Goal: Task Accomplishment & Management: Use online tool/utility

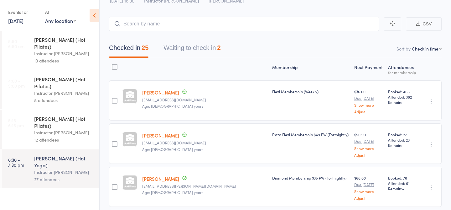
click at [24, 19] on link "[DATE]" at bounding box center [15, 20] width 15 height 7
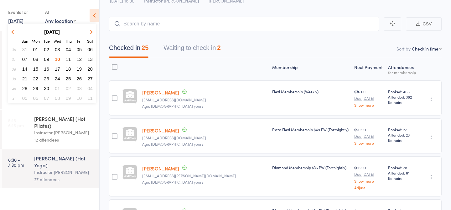
click at [71, 63] on button "11" at bounding box center [69, 59] width 10 height 8
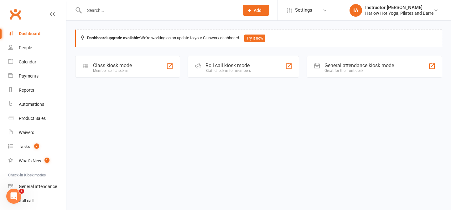
drag, startPoint x: 211, startPoint y: 76, endPoint x: 208, endPoint y: 77, distance: 3.2
click at [210, 76] on div "Roll call kiosk mode Staff check-in for members" at bounding box center [244, 67] width 112 height 22
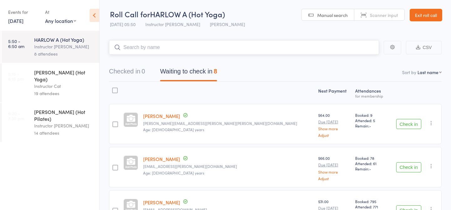
click at [203, 47] on input "search" at bounding box center [244, 47] width 270 height 14
type input "23051"
click at [359, 60] on link "Check in" at bounding box center [362, 61] width 22 height 10
click at [261, 50] on input "search" at bounding box center [244, 47] width 270 height 14
type input "23740"
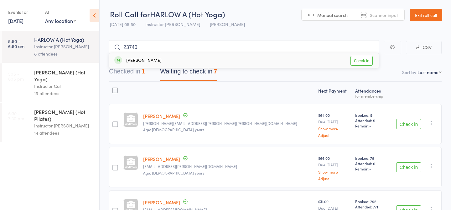
click at [363, 60] on link "Check in" at bounding box center [362, 61] width 22 height 10
click at [215, 53] on input "search" at bounding box center [244, 47] width 270 height 14
click at [158, 45] on input "search" at bounding box center [244, 47] width 270 height 14
type input "21974"
click at [365, 60] on link "Check in" at bounding box center [362, 61] width 22 height 10
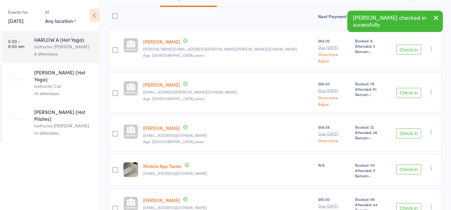
scroll to position [119, 0]
